Goal: Register for event/course

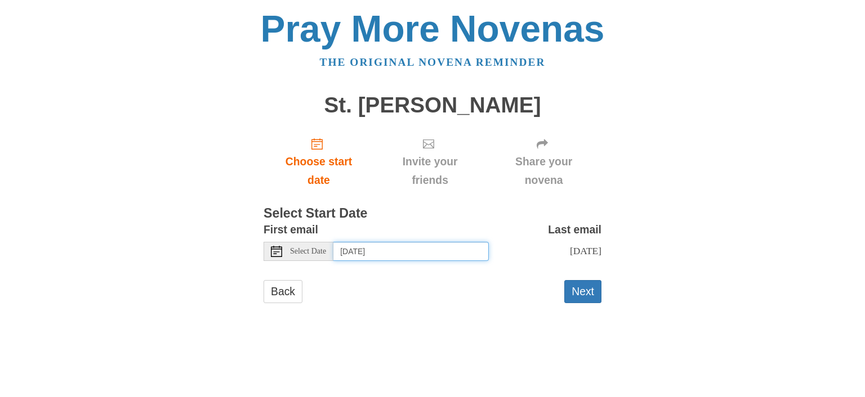
click at [371, 248] on input "Tuesday, August 19th" at bounding box center [410, 251] width 155 height 19
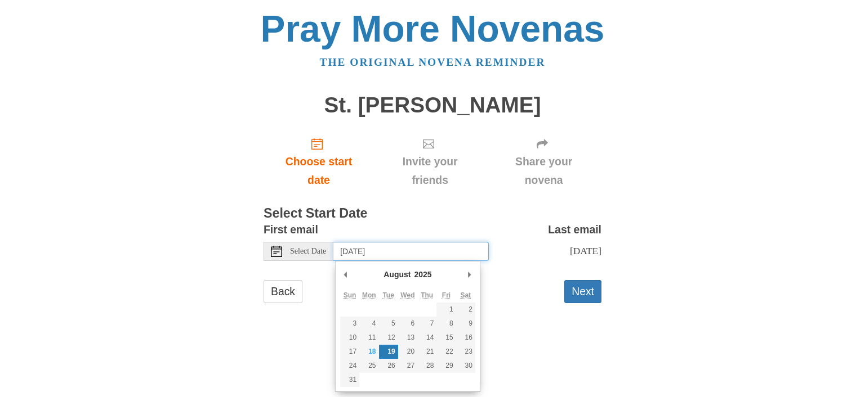
type input "Monday, August 18th"
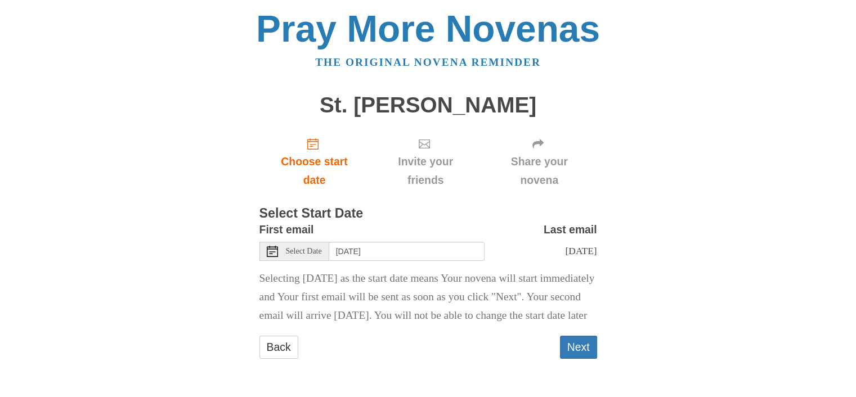
scroll to position [23, 0]
click at [571, 351] on button "Next" at bounding box center [578, 347] width 37 height 23
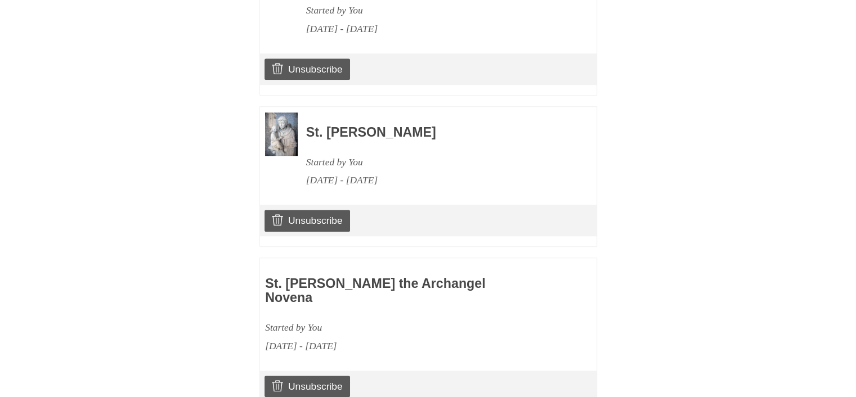
scroll to position [1157, 0]
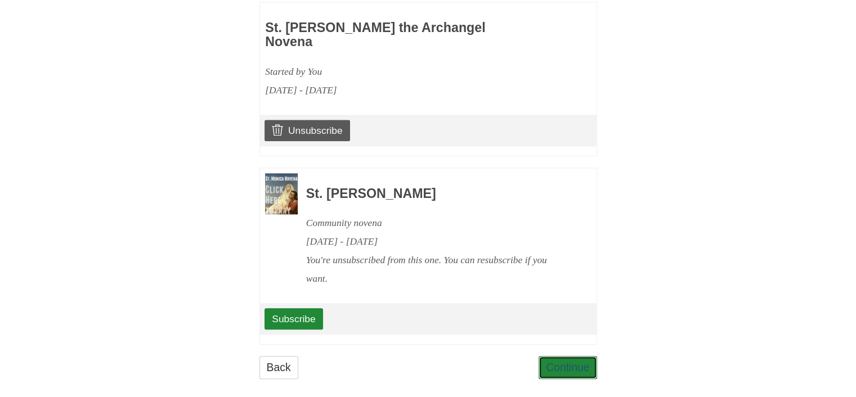
click at [572, 356] on link "Continue" at bounding box center [568, 367] width 59 height 23
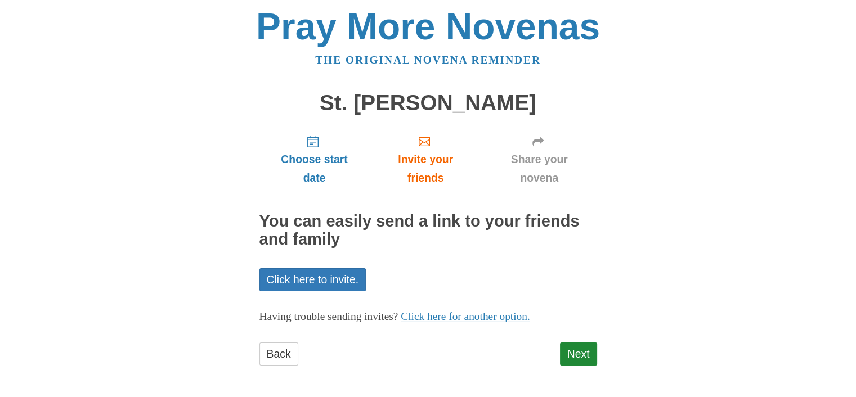
scroll to position [2, 0]
click at [590, 350] on link "Next" at bounding box center [578, 354] width 37 height 23
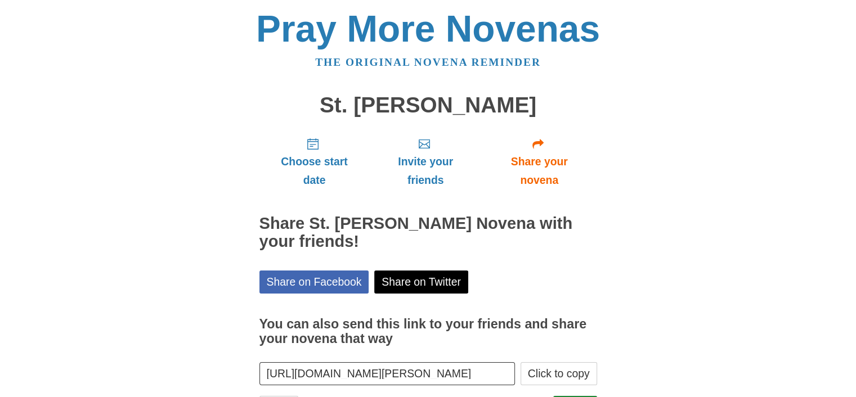
scroll to position [54, 0]
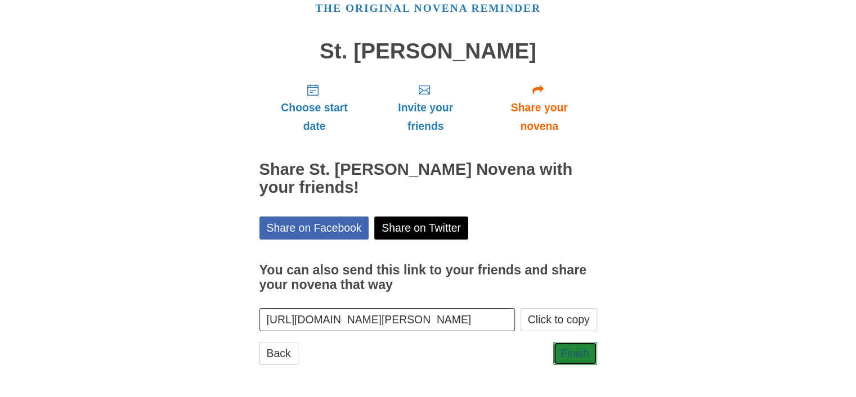
click at [587, 356] on link "Finish" at bounding box center [575, 353] width 44 height 23
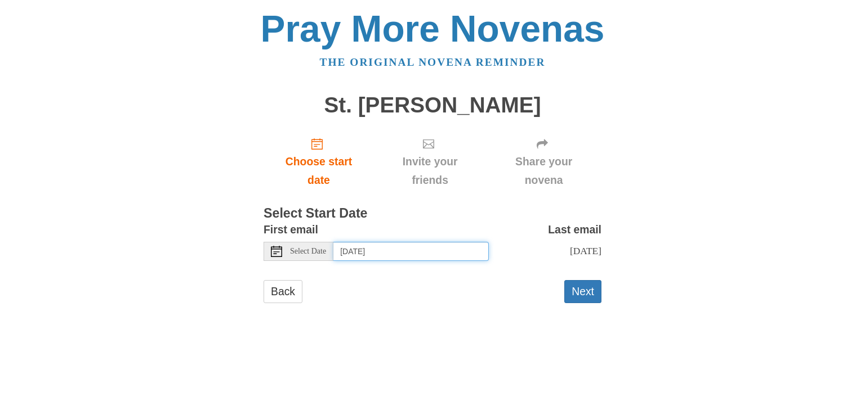
click at [420, 254] on input "[DATE]" at bounding box center [410, 251] width 155 height 19
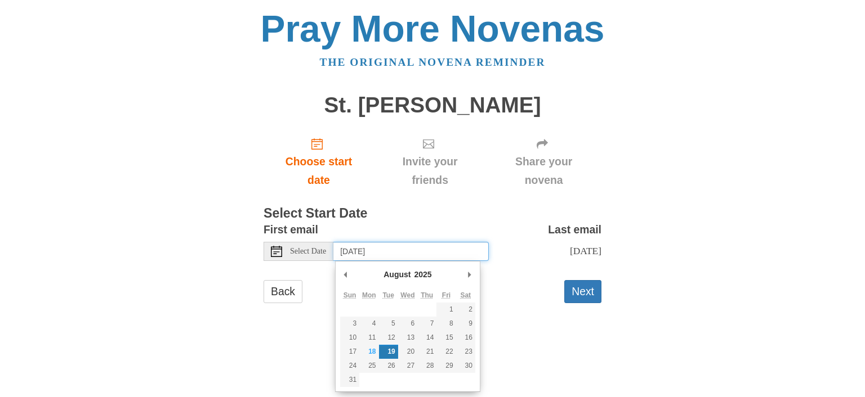
type input "[DATE]"
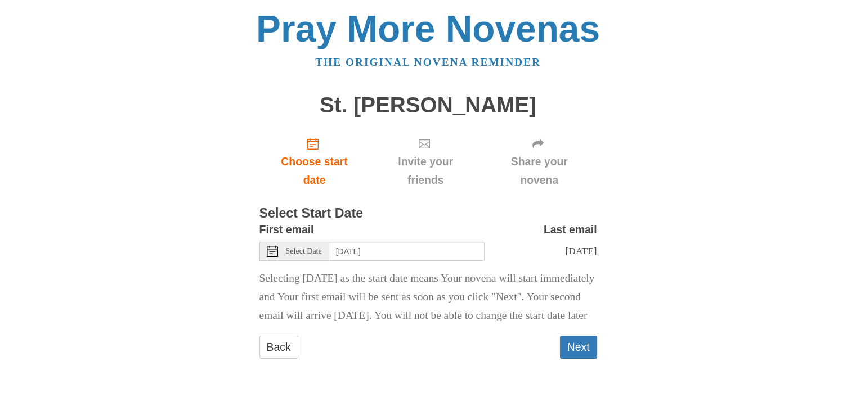
scroll to position [23, 0]
click at [571, 351] on button "Next" at bounding box center [578, 347] width 37 height 23
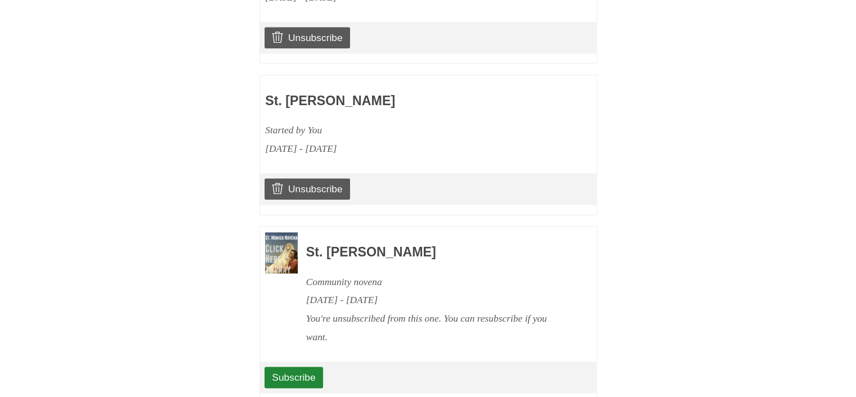
scroll to position [1308, 0]
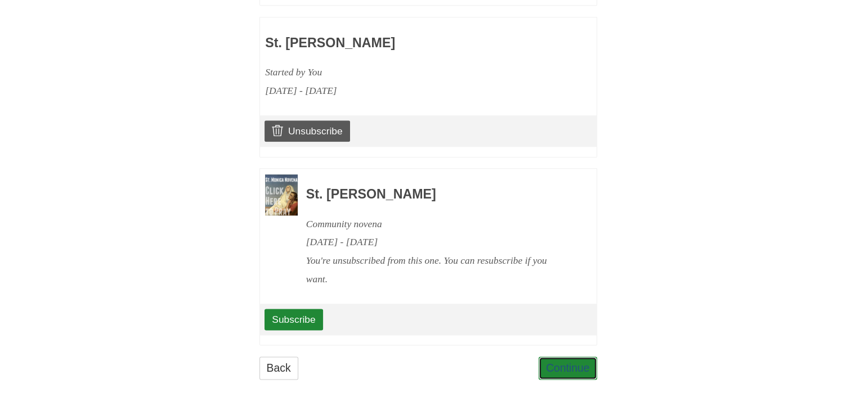
click at [585, 359] on link "Continue" at bounding box center [568, 368] width 59 height 23
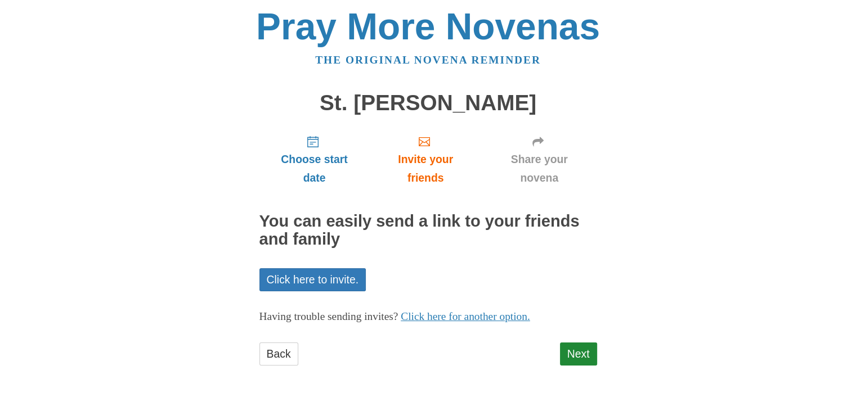
scroll to position [2, 0]
click at [581, 353] on link "Next" at bounding box center [578, 354] width 37 height 23
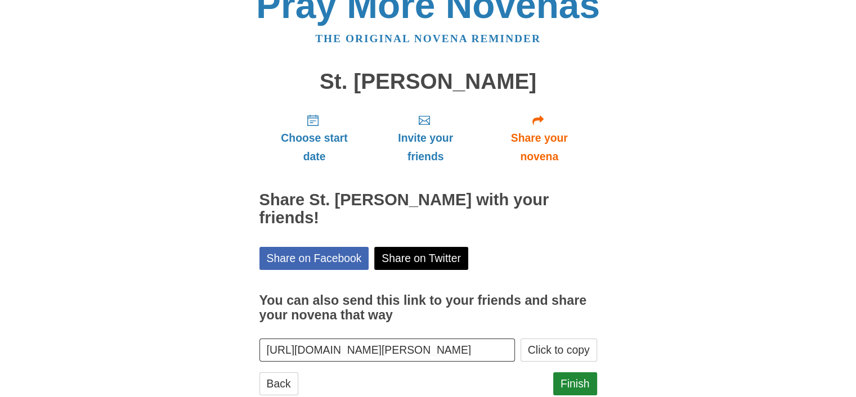
scroll to position [36, 0]
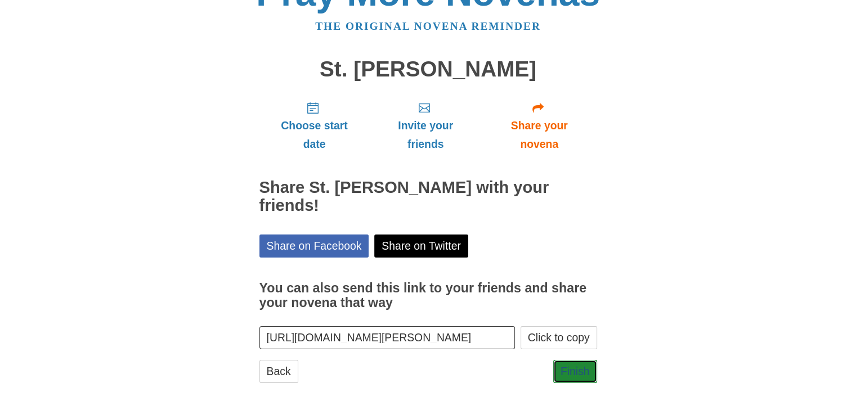
click at [574, 360] on link "Finish" at bounding box center [575, 371] width 44 height 23
